Goal: Transaction & Acquisition: Book appointment/travel/reservation

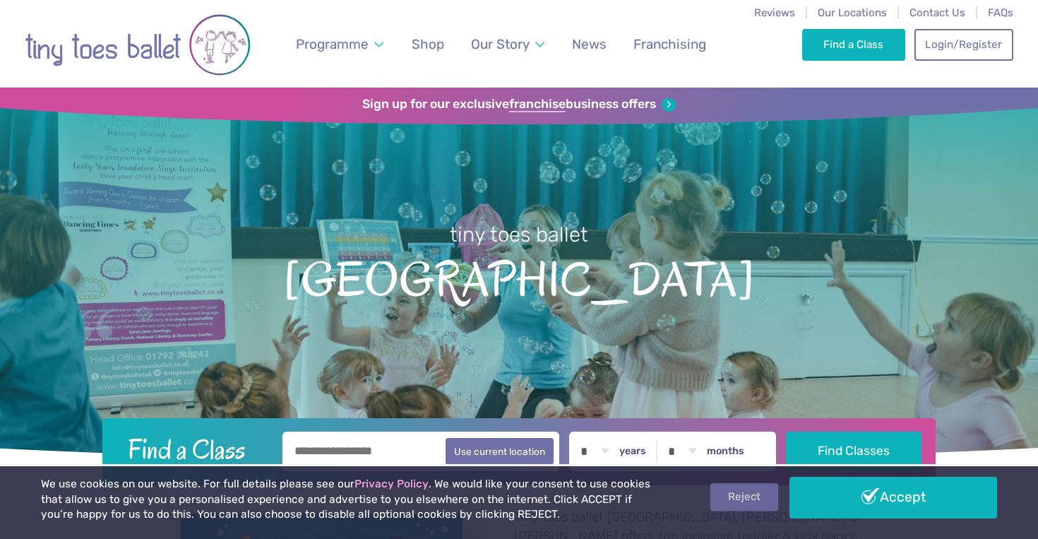
click at [757, 500] on link "Reject" at bounding box center [745, 496] width 68 height 27
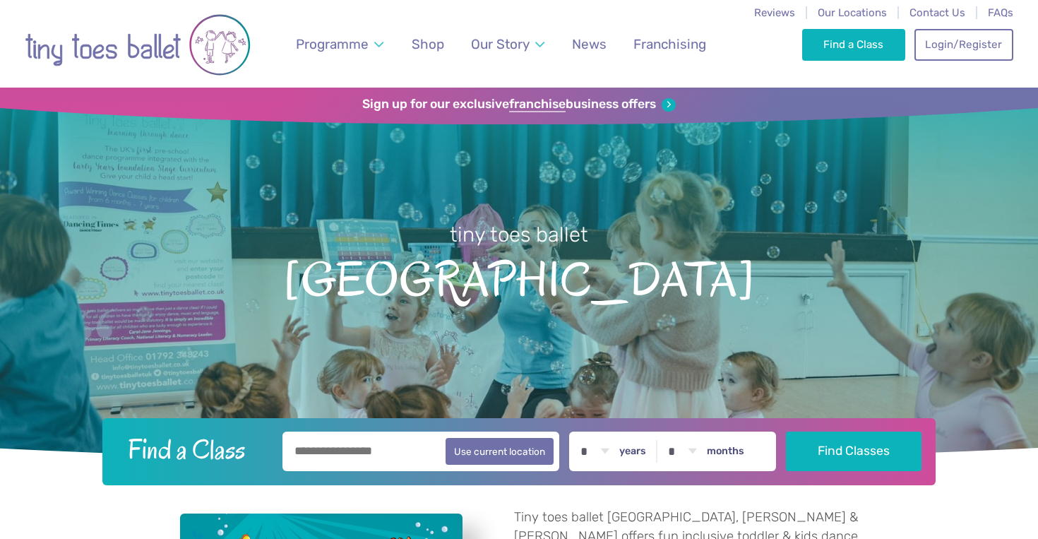
click at [434, 451] on input "text" at bounding box center [421, 452] width 277 height 40
type input "******"
select select "*"
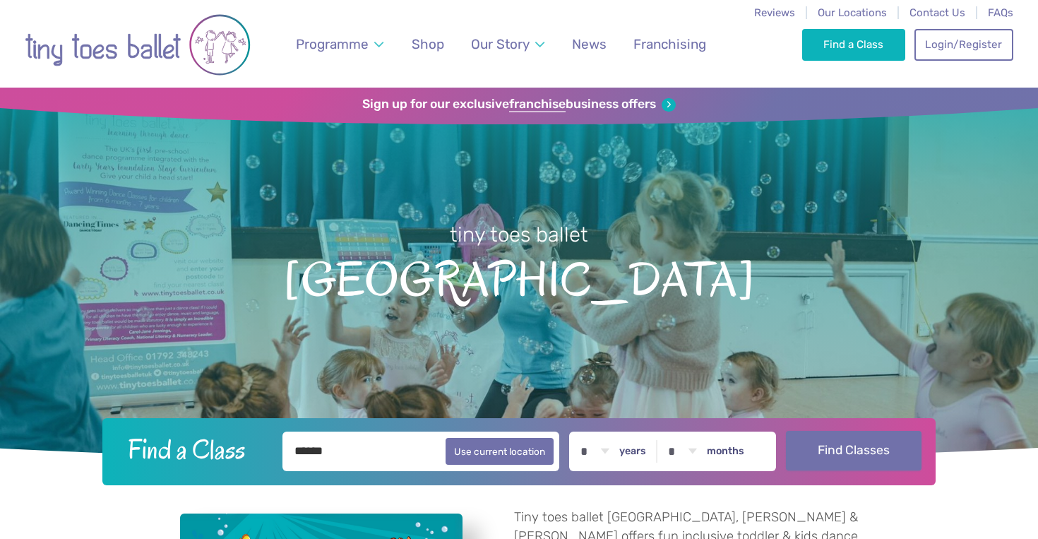
click at [853, 446] on button "Find Classes" at bounding box center [854, 451] width 136 height 40
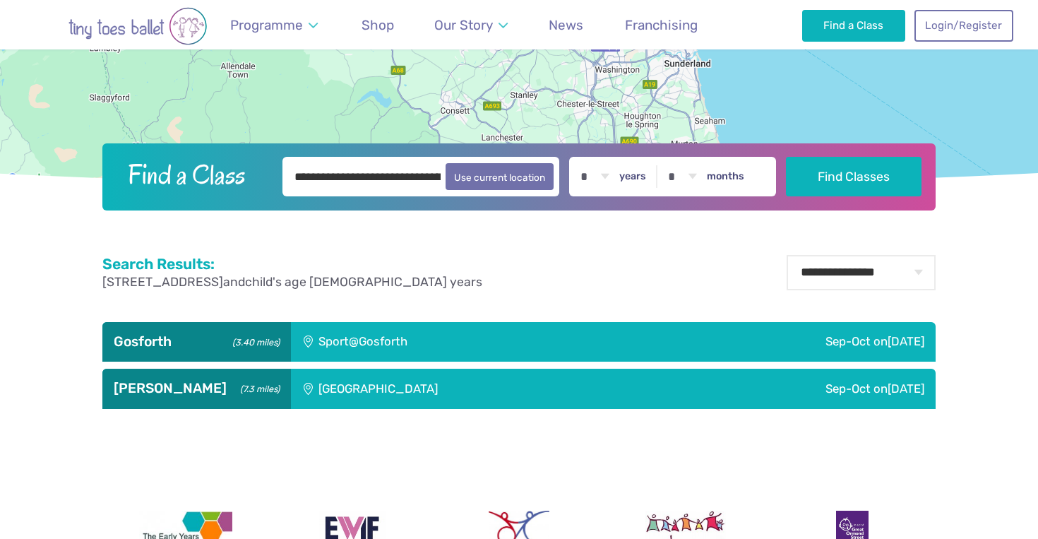
scroll to position [332, 0]
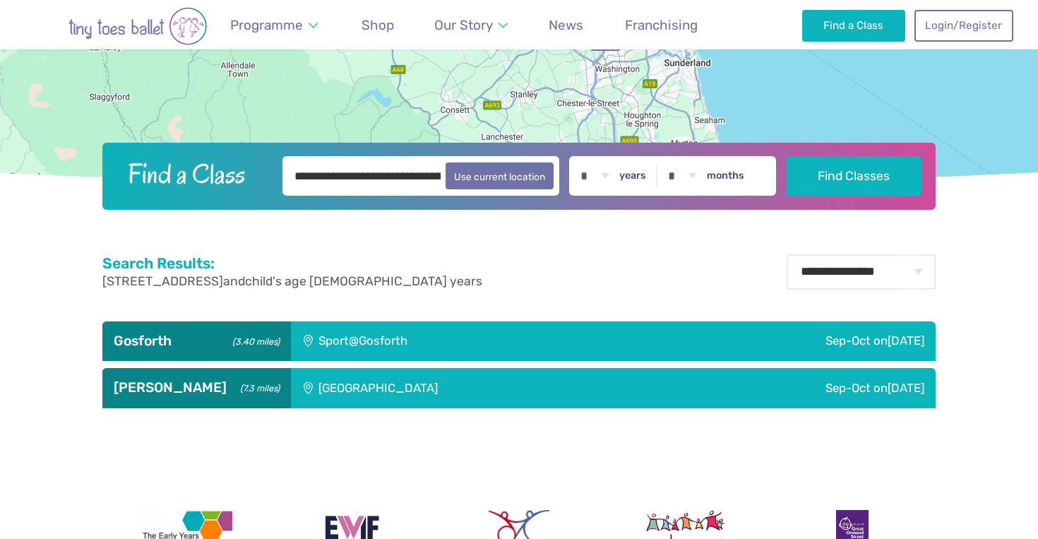
click at [856, 335] on div "Sep-Oct on Saturday" at bounding box center [779, 341] width 314 height 40
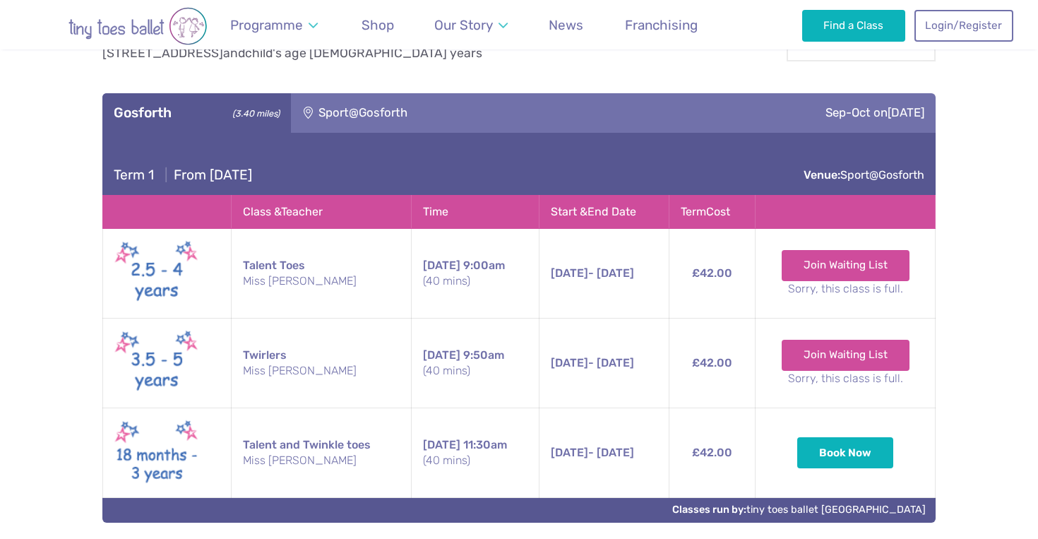
scroll to position [566, 0]
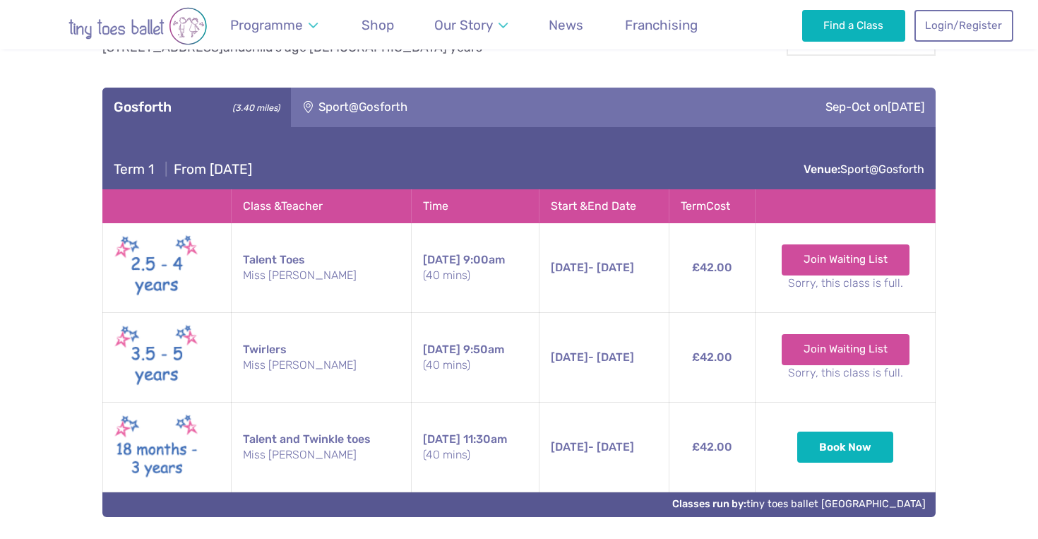
click at [259, 441] on td "Talent and Twinkle toes Miss Katie" at bounding box center [322, 448] width 180 height 90
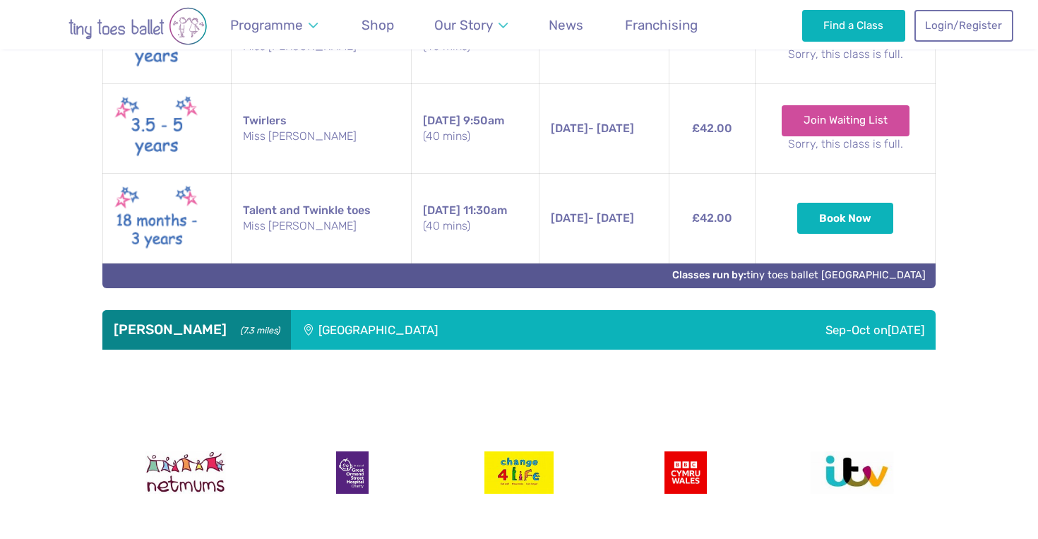
scroll to position [786, 0]
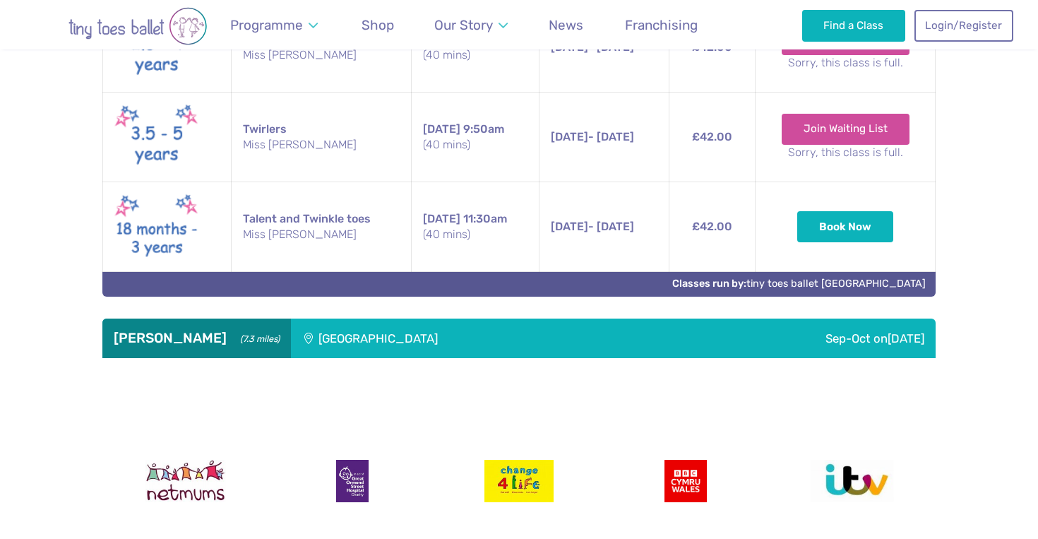
click at [333, 338] on div "Rising sun countryside centre" at bounding box center [473, 339] width 364 height 40
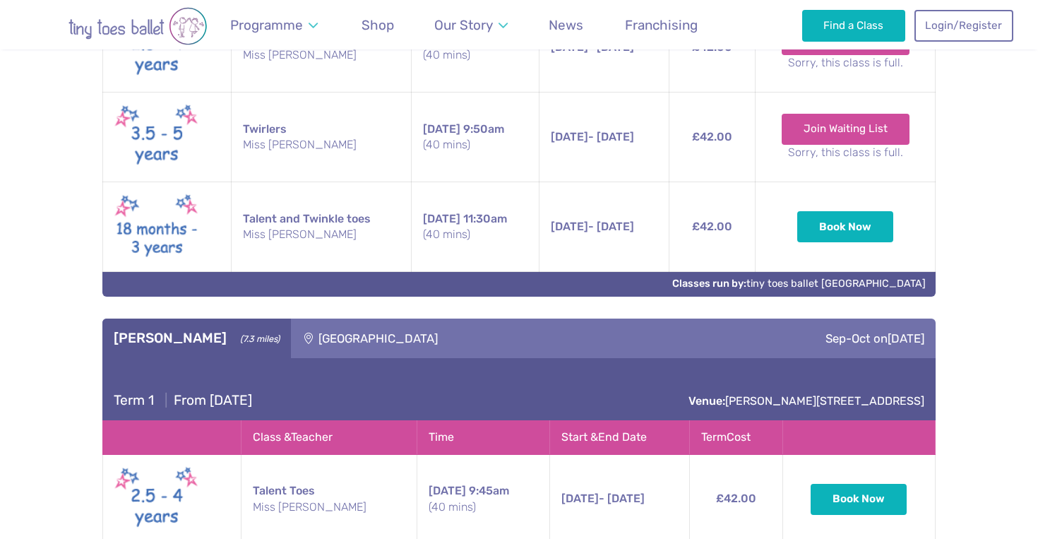
click at [333, 338] on div "Rising sun countryside centre" at bounding box center [473, 339] width 364 height 40
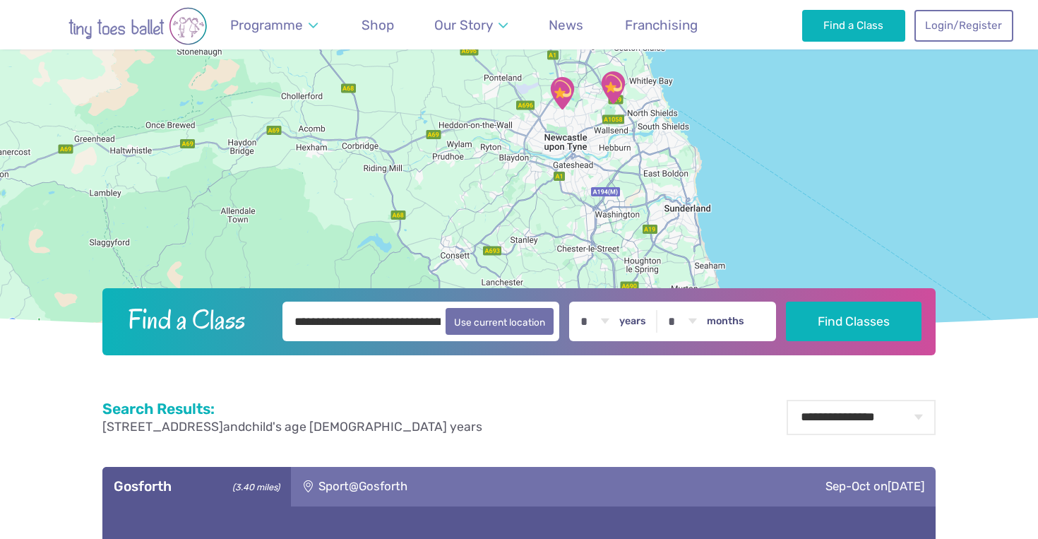
scroll to position [34, 0]
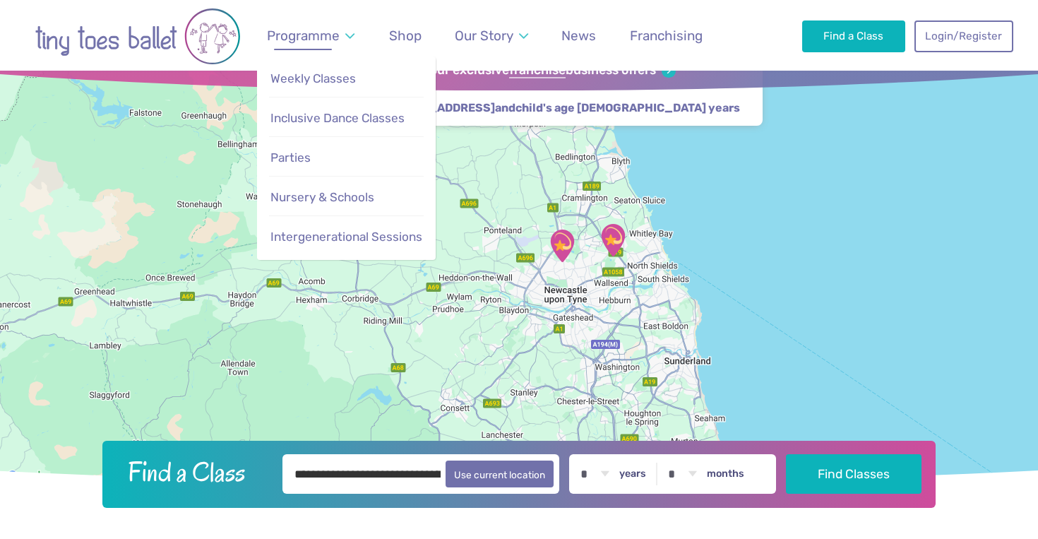
click at [345, 36] on link "Programme" at bounding box center [310, 35] width 101 height 33
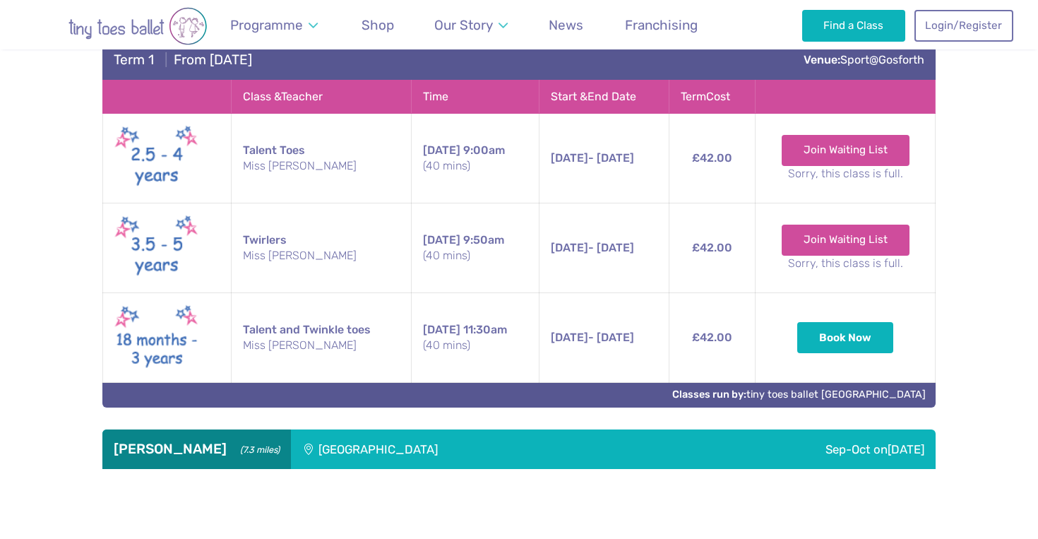
scroll to position [677, 0]
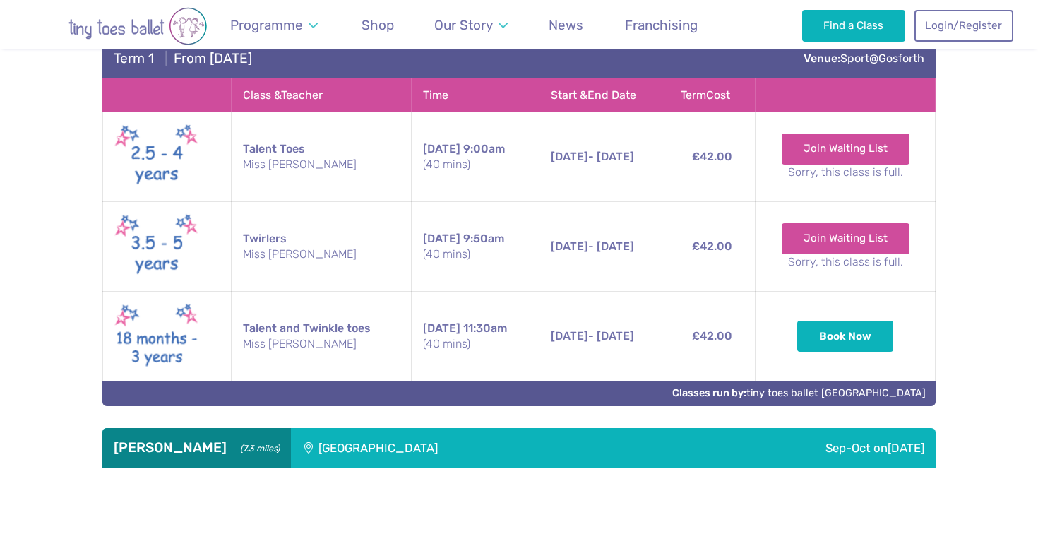
drag, startPoint x: 336, startPoint y: 73, endPoint x: 610, endPoint y: 0, distance: 283.6
click at [992, 285] on div "Reviews Our Locations Contact Us FAQs Programme Weekly Classes Inclusive Dance …" at bounding box center [519, 147] width 1038 height 1649
click at [838, 341] on button "Book Now" at bounding box center [845, 335] width 96 height 31
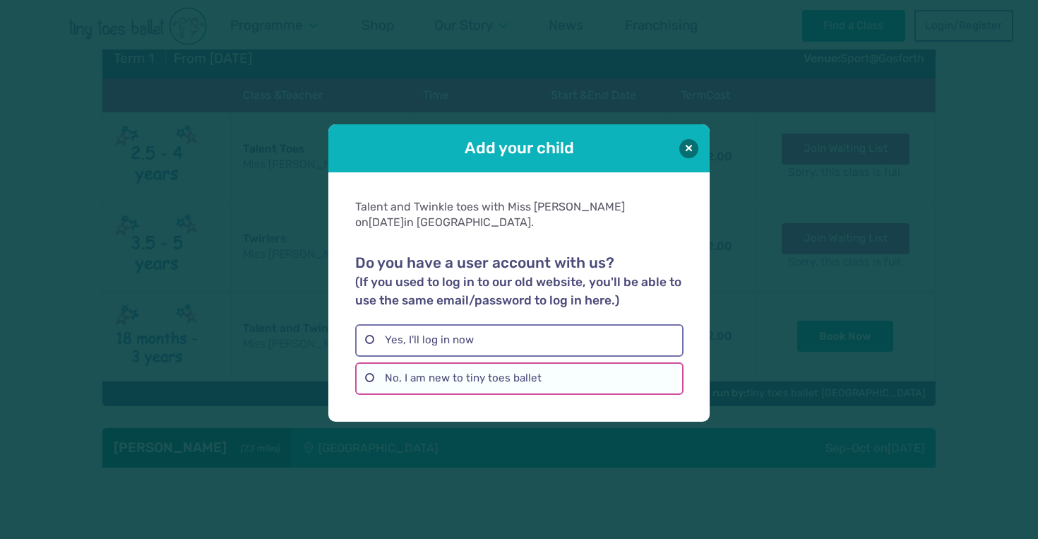
click at [610, 373] on label "No, I am new to tiny toes ballet" at bounding box center [519, 378] width 328 height 32
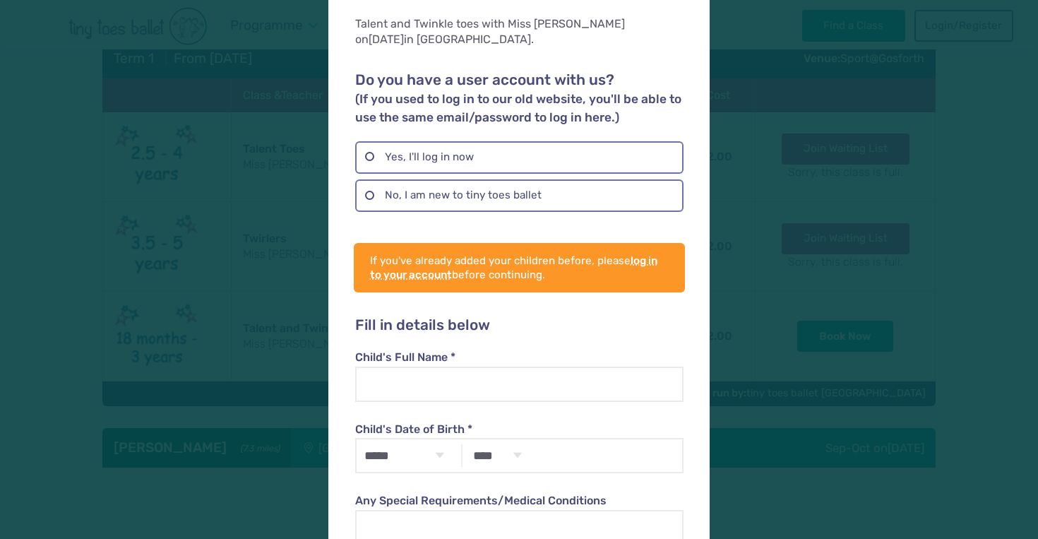
scroll to position [79, 0]
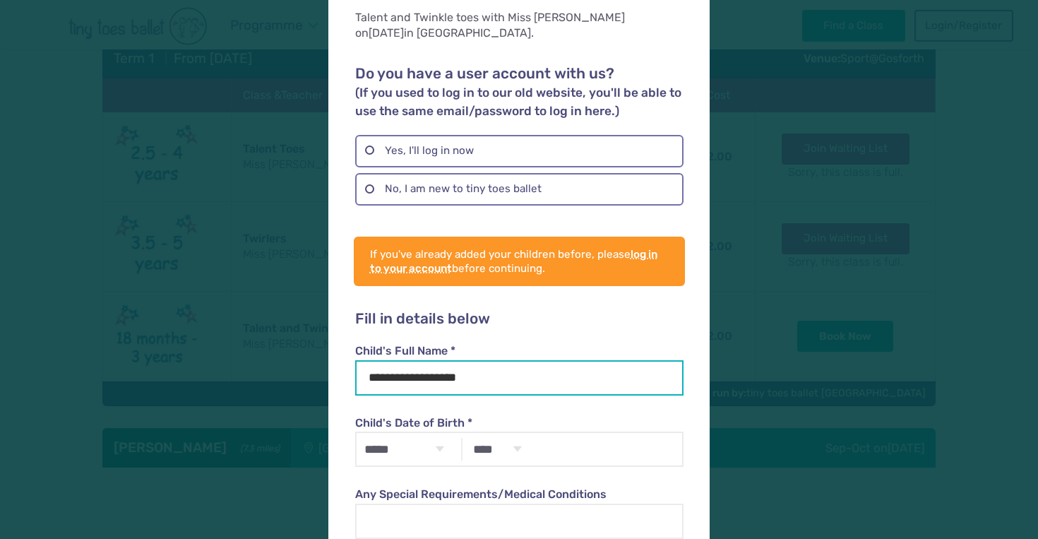
type input "**********"
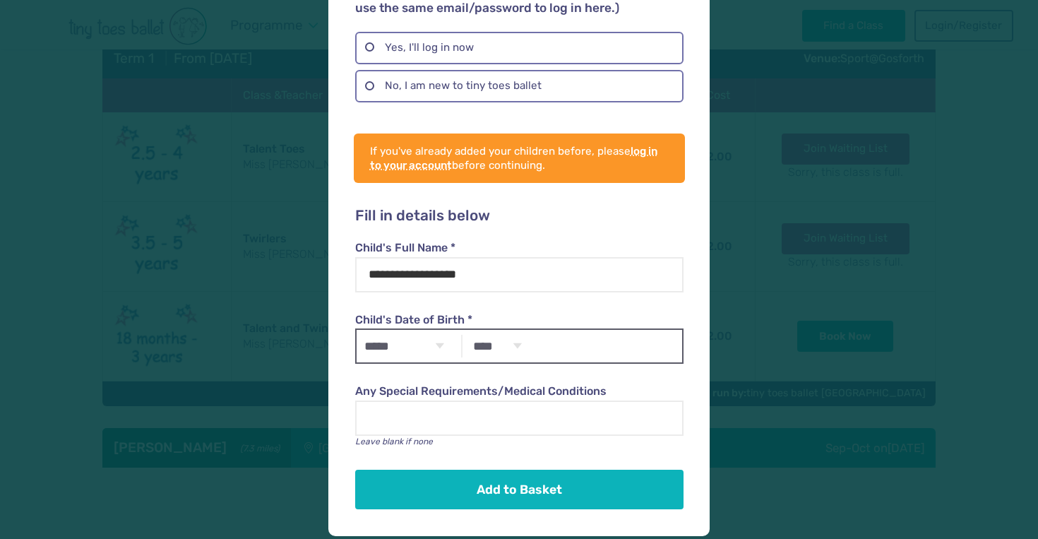
scroll to position [181, 0]
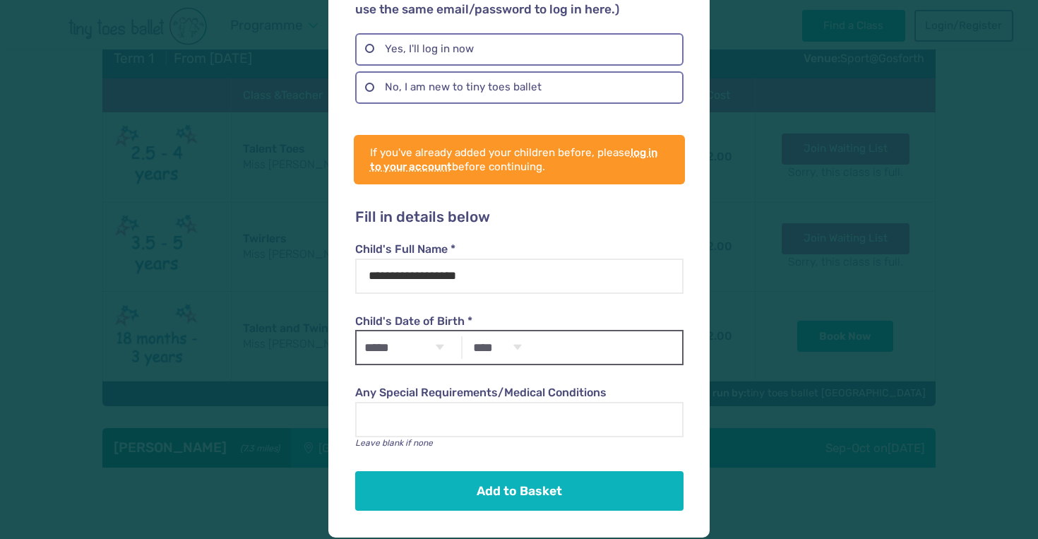
select select "*"
select select "****"
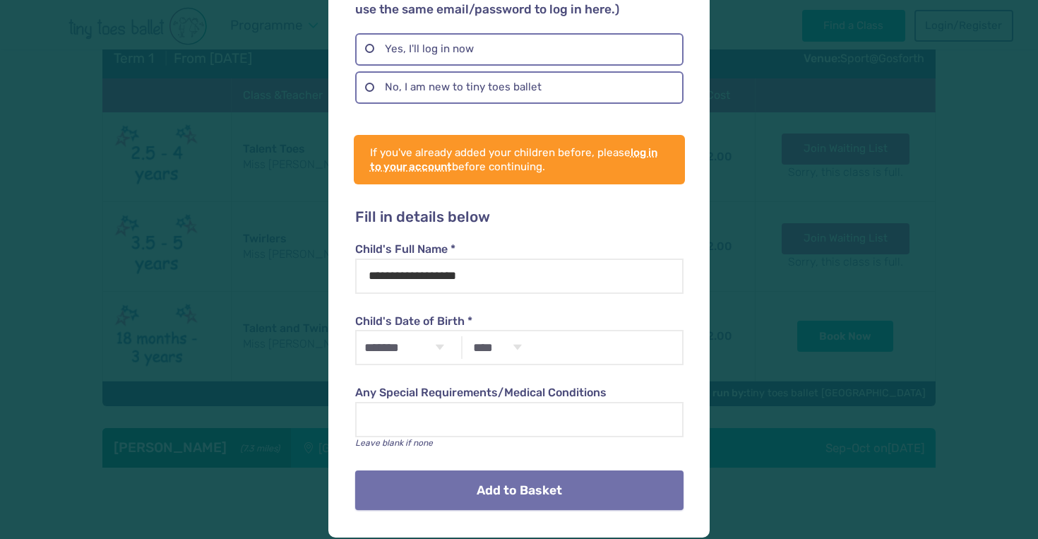
click at [468, 475] on button "Add to Basket" at bounding box center [519, 490] width 328 height 40
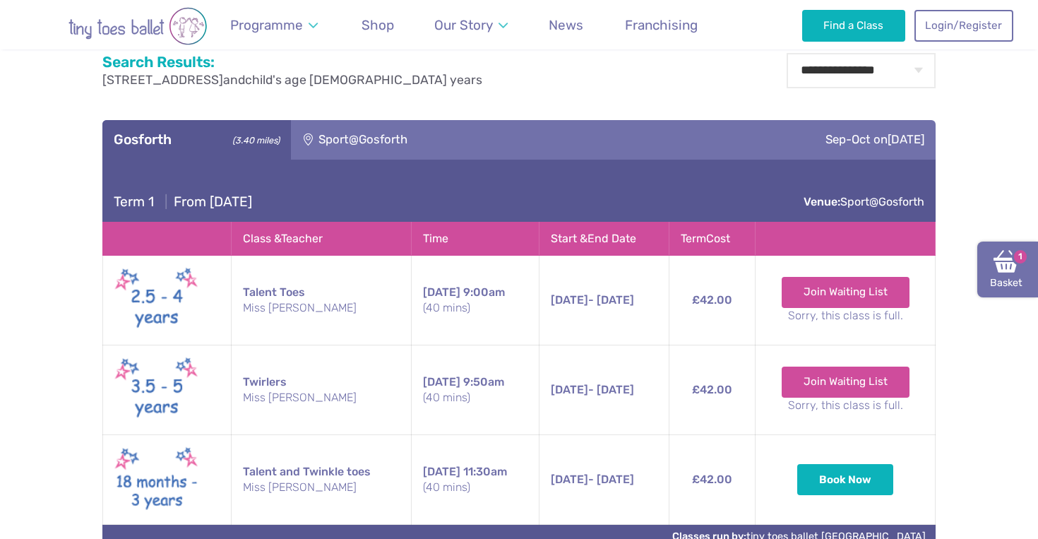
scroll to position [521, 0]
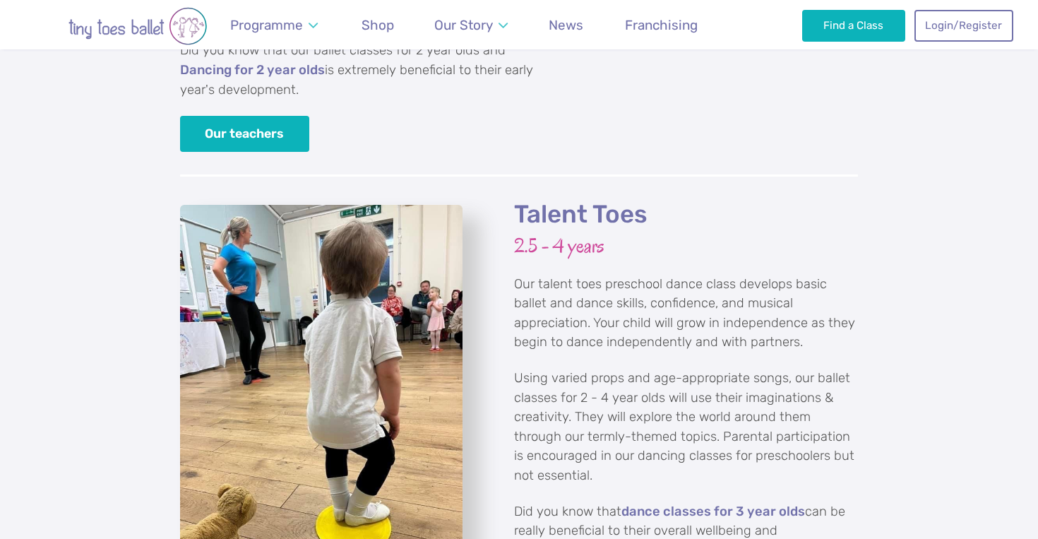
scroll to position [1938, 0]
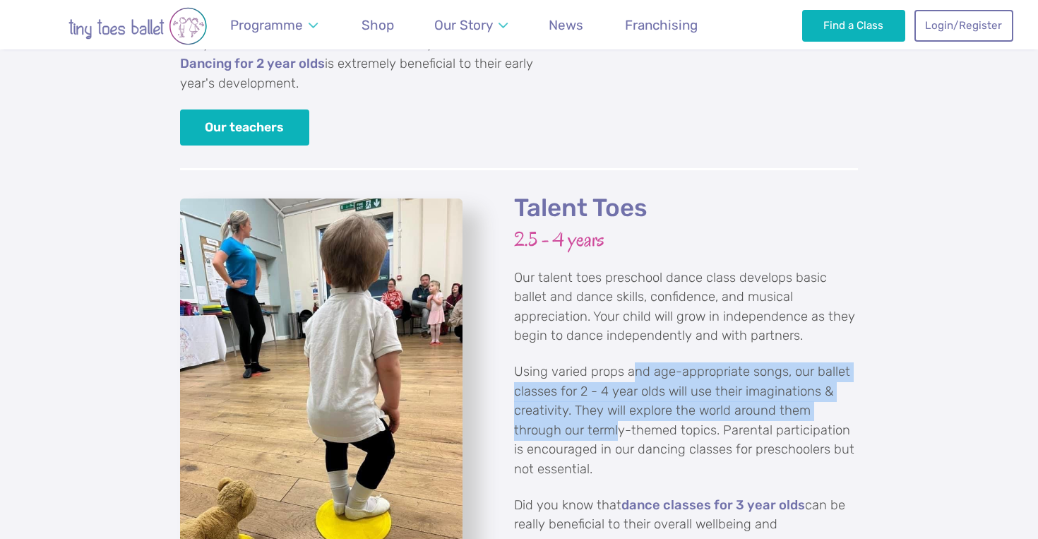
drag, startPoint x: 636, startPoint y: 333, endPoint x: 620, endPoint y: 384, distance: 54.1
click at [620, 384] on p "Using varied props and age-appropriate songs, our ballet classes for 2 - 4 year…" at bounding box center [686, 420] width 344 height 117
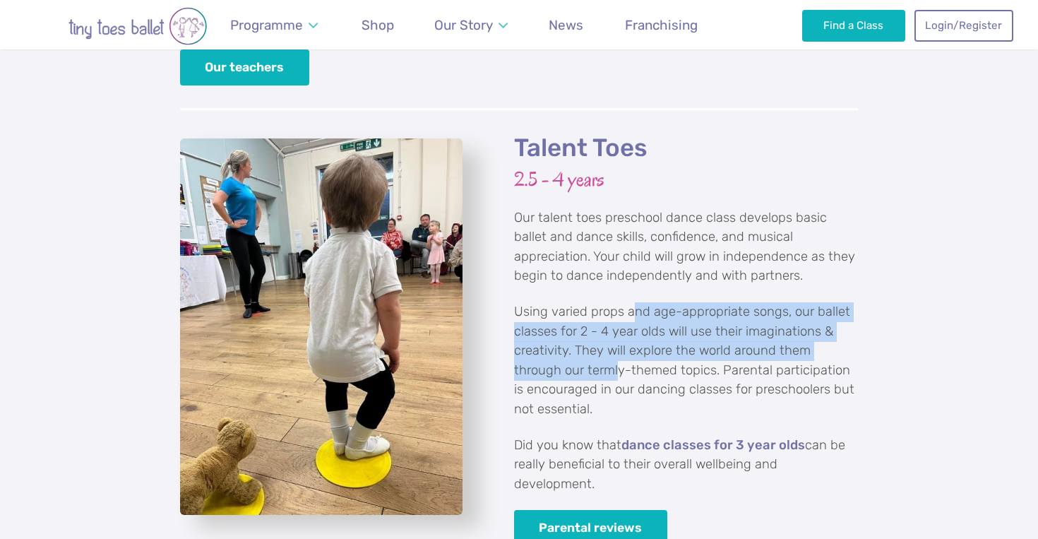
scroll to position [1998, 0]
